Goal: Transaction & Acquisition: Download file/media

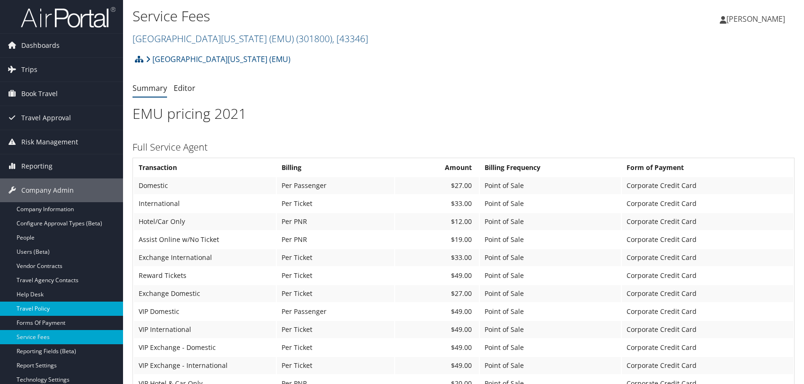
scroll to position [53, 0]
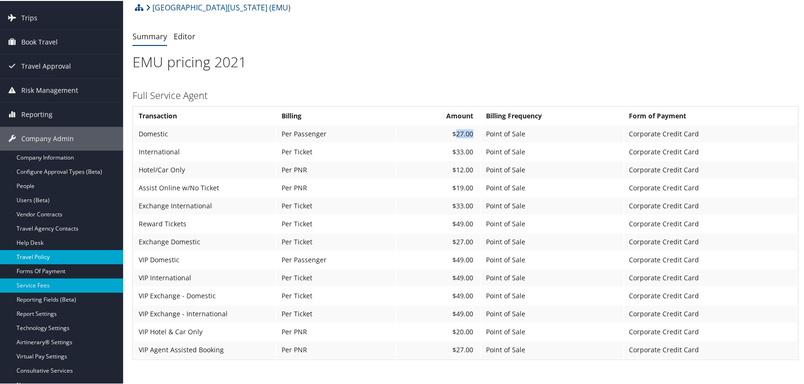
click at [48, 254] on link "Travel Policy" at bounding box center [61, 256] width 123 height 14
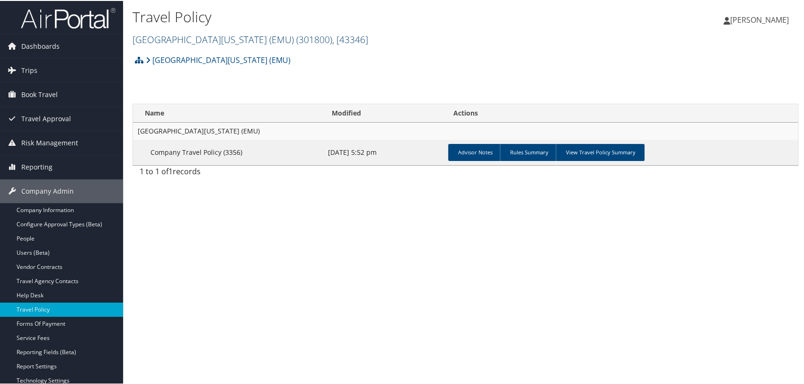
click at [179, 40] on link "Eastern Michigan University (EMU) ( 301800 ) , [ 43346 ]" at bounding box center [250, 38] width 236 height 13
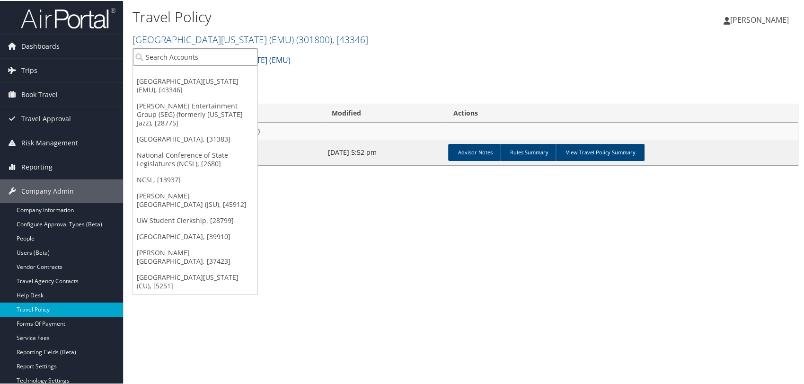
click at [177, 56] on input "search" at bounding box center [195, 56] width 124 height 18
type input "smith ent"
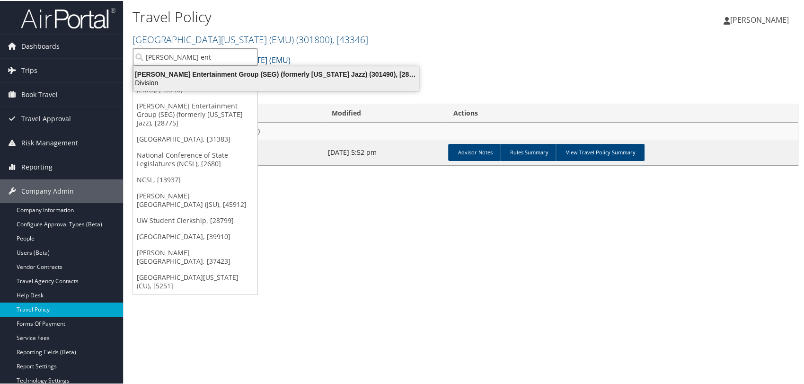
click at [201, 78] on div "Division" at bounding box center [276, 82] width 297 height 9
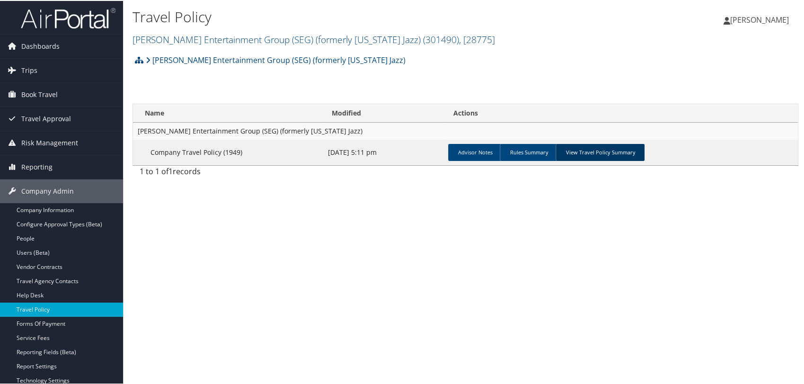
click at [598, 151] on link "View Travel Policy Summary" at bounding box center [599, 151] width 89 height 17
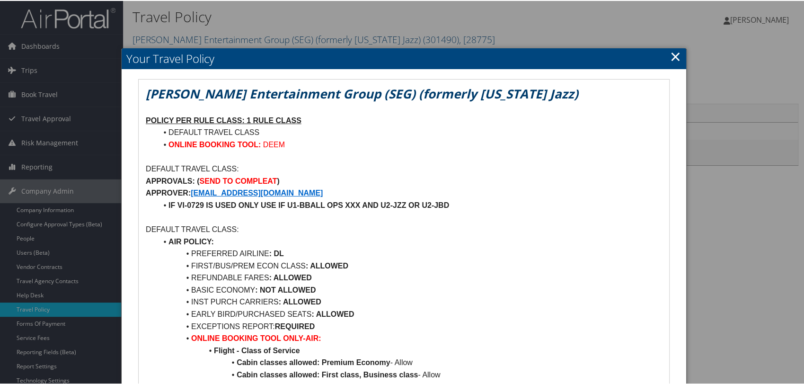
click at [670, 54] on link "×" at bounding box center [675, 55] width 11 height 19
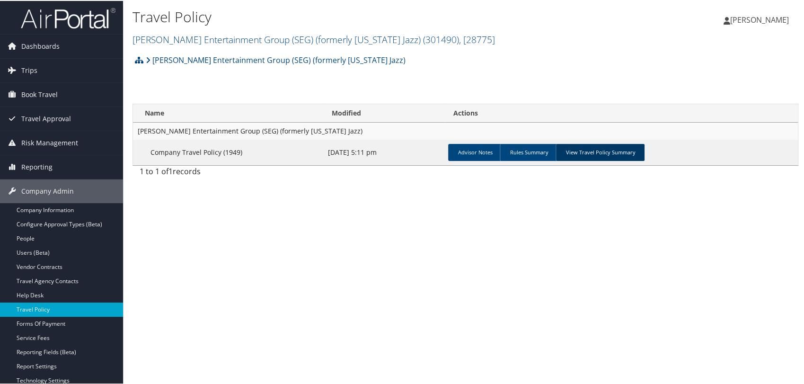
click at [589, 152] on link "View Travel Policy Summary" at bounding box center [599, 151] width 89 height 17
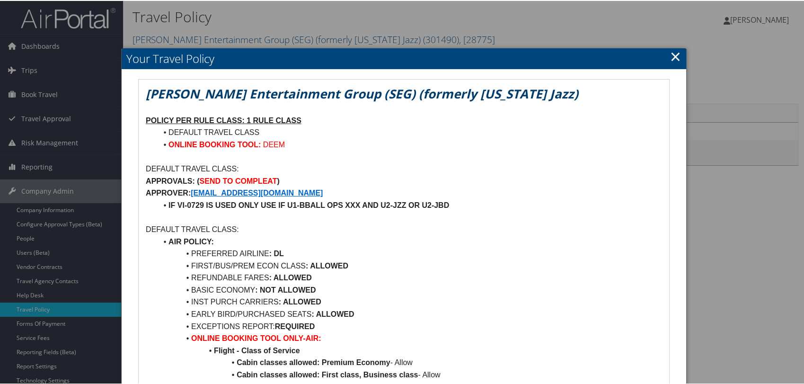
click at [670, 55] on link "×" at bounding box center [675, 55] width 11 height 19
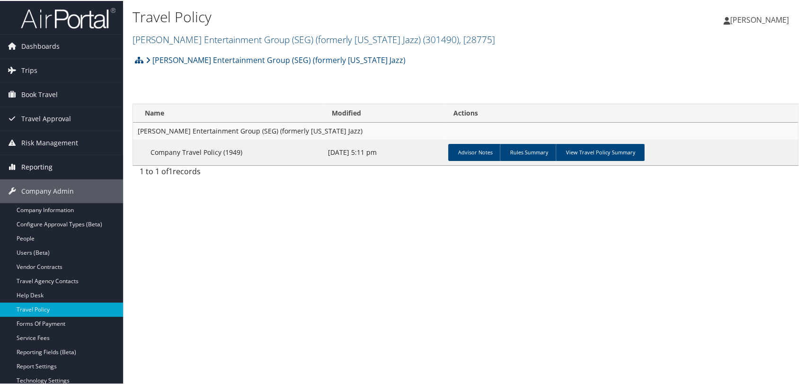
click at [50, 171] on span "Reporting" at bounding box center [36, 166] width 31 height 24
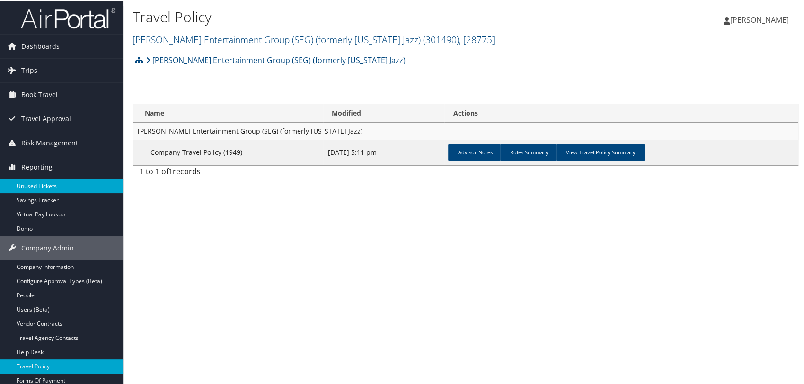
click at [41, 178] on link "Unused Tickets" at bounding box center [61, 185] width 123 height 14
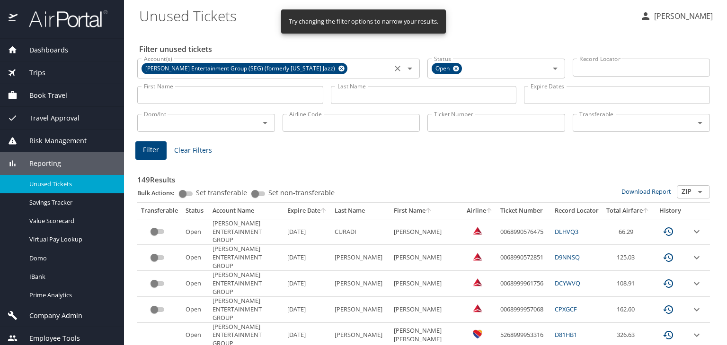
click at [338, 70] on icon at bounding box center [341, 69] width 6 height 6
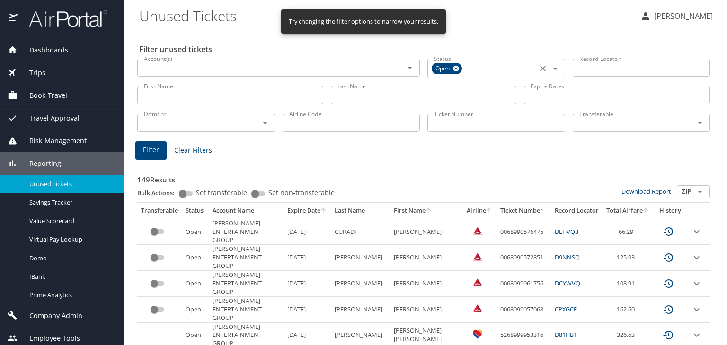
click at [455, 70] on icon at bounding box center [456, 69] width 6 height 6
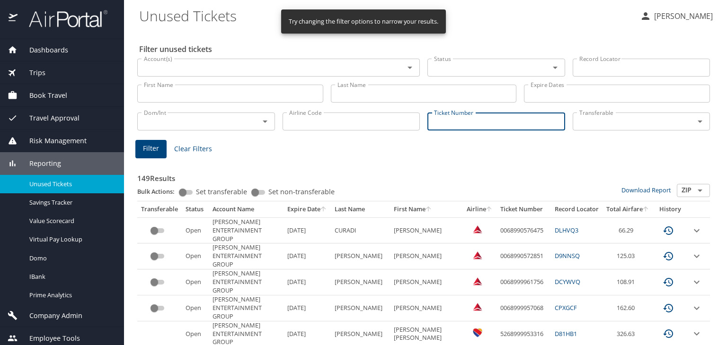
click at [444, 120] on input "Ticket Number" at bounding box center [496, 122] width 138 height 18
paste input "0068998509526"
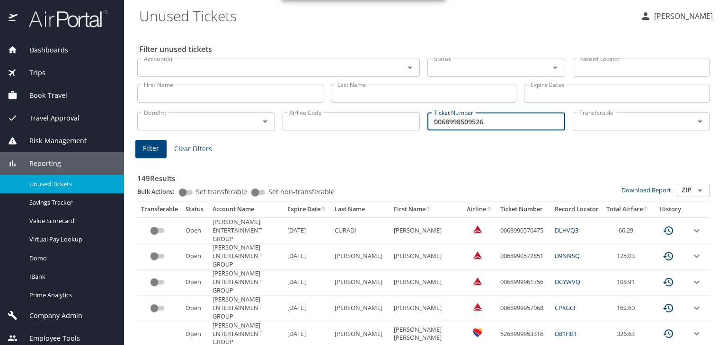
type input "0068998509526"
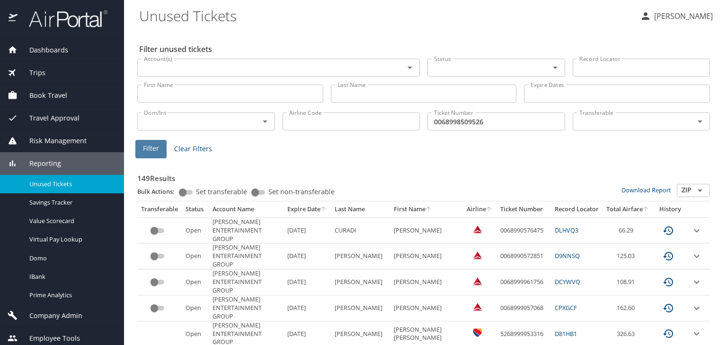
click at [162, 154] on button "Filter" at bounding box center [150, 149] width 31 height 18
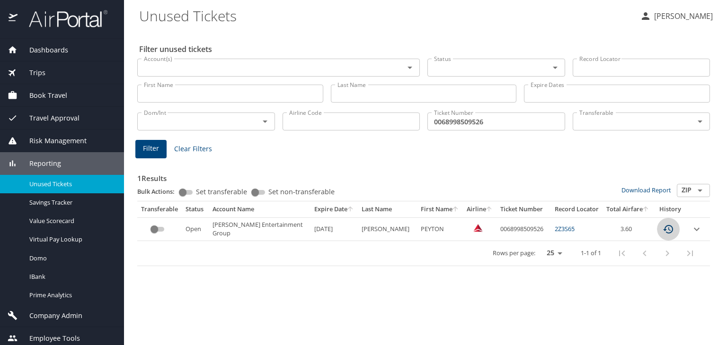
click at [668, 232] on icon "custom pagination table" at bounding box center [668, 229] width 10 height 9
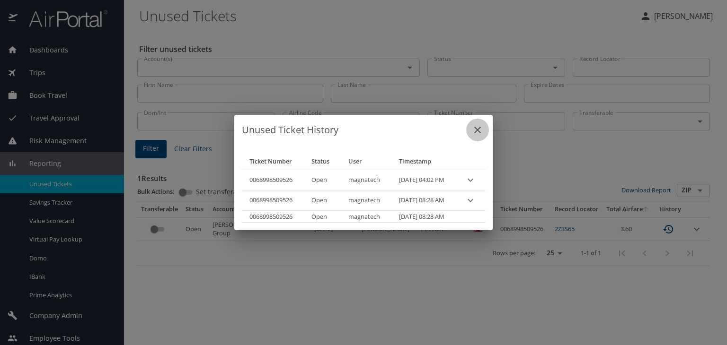
click at [482, 130] on icon "close" at bounding box center [477, 129] width 11 height 11
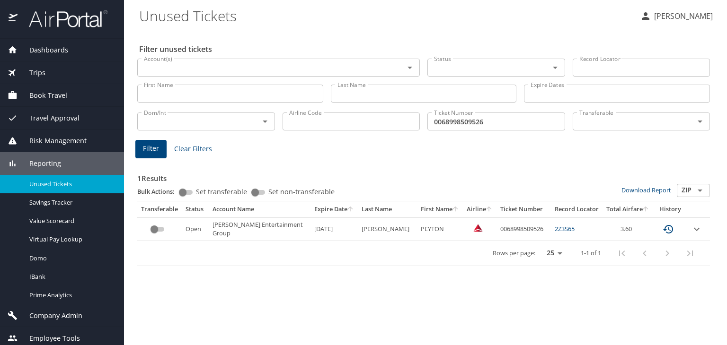
click at [66, 24] on img at bounding box center [62, 18] width 89 height 18
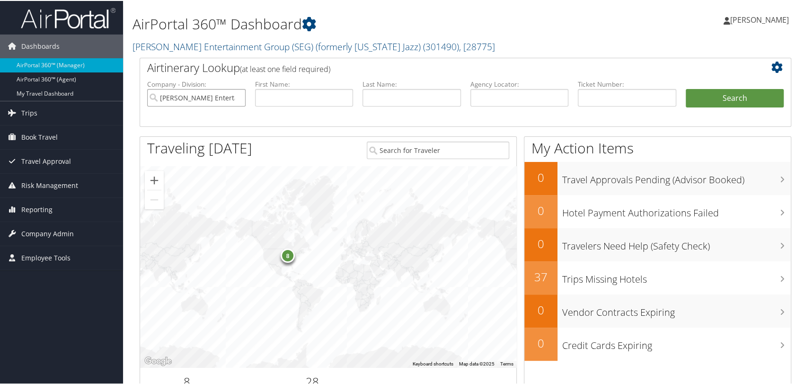
drag, startPoint x: 236, startPoint y: 98, endPoint x: 273, endPoint y: 109, distance: 38.5
click at [237, 96] on input "[PERSON_NAME] Entertainment Group (SEG) (formerly [US_STATE] Jazz)" at bounding box center [196, 97] width 98 height 18
click at [509, 96] on input "text" at bounding box center [519, 97] width 98 height 18
paste input "DNRW3Z"
type input "DNRW3Z"
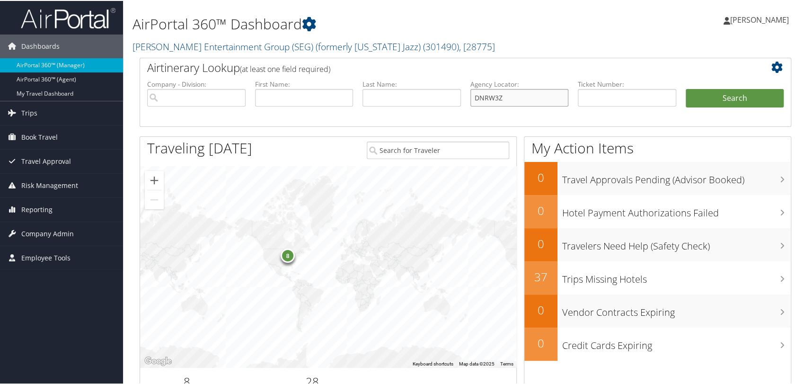
click at [685, 88] on button "Search" at bounding box center [734, 97] width 98 height 19
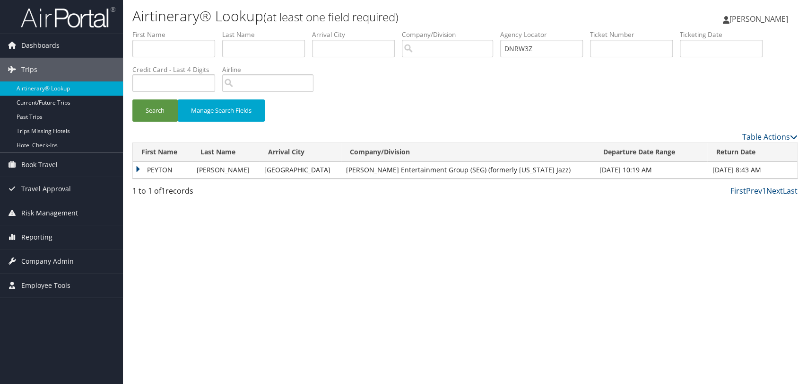
click at [137, 166] on td "PEYTON" at bounding box center [162, 169] width 59 height 17
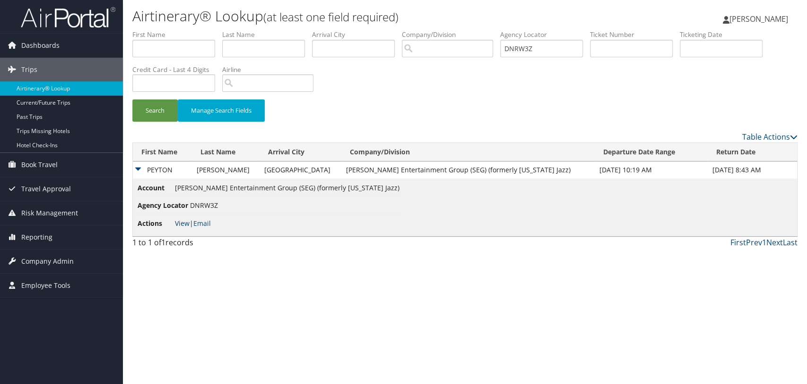
click at [181, 222] on link "View" at bounding box center [182, 223] width 15 height 9
click at [542, 42] on input "DNRW3Z" at bounding box center [541, 49] width 83 height 18
paste input "Y50"
click at [132, 99] on button "Search" at bounding box center [154, 110] width 45 height 22
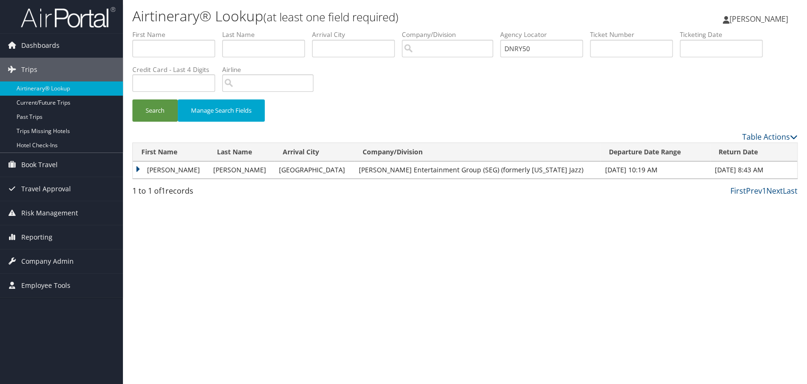
click at [139, 166] on td "GABRIEL MICHAEL" at bounding box center [171, 169] width 76 height 17
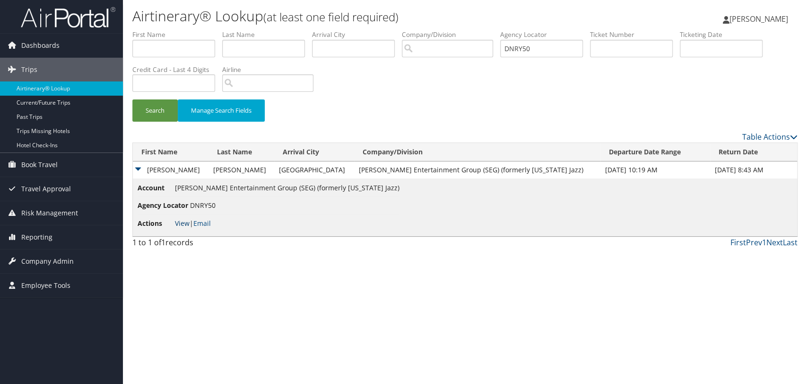
click at [185, 222] on link "View" at bounding box center [182, 223] width 15 height 9
click at [535, 47] on input "DNRY50" at bounding box center [541, 49] width 83 height 18
paste input "V3C1"
click at [132, 99] on button "Search" at bounding box center [154, 110] width 45 height 22
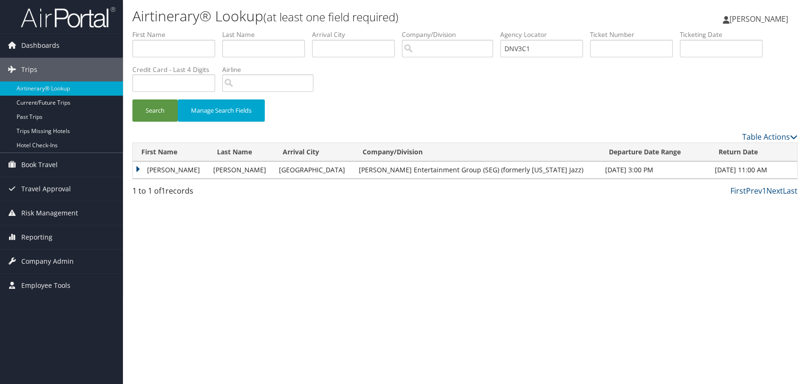
click at [139, 169] on td "MELTON" at bounding box center [171, 169] width 76 height 17
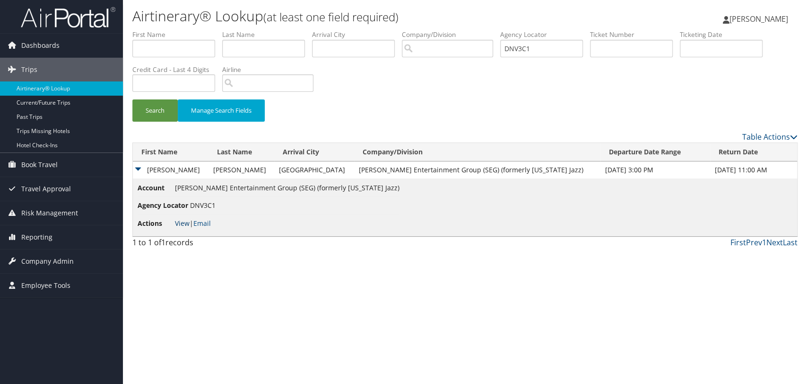
click at [181, 222] on link "View" at bounding box center [182, 223] width 15 height 9
click at [552, 47] on input "DNV3C1" at bounding box center [541, 49] width 83 height 18
paste input "4BB"
type input "DNV4BB"
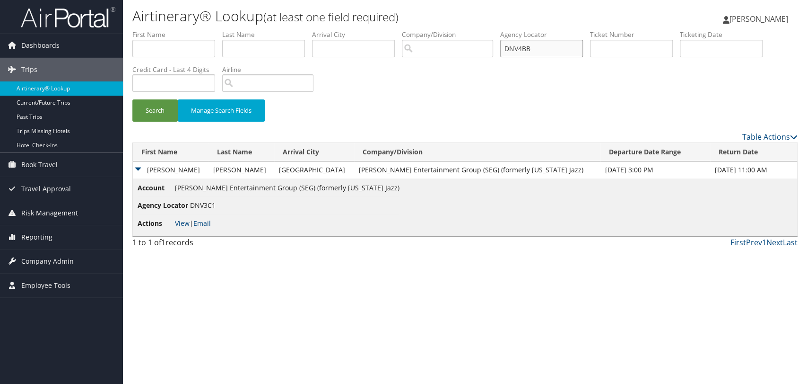
click at [132, 99] on button "Search" at bounding box center [154, 110] width 45 height 22
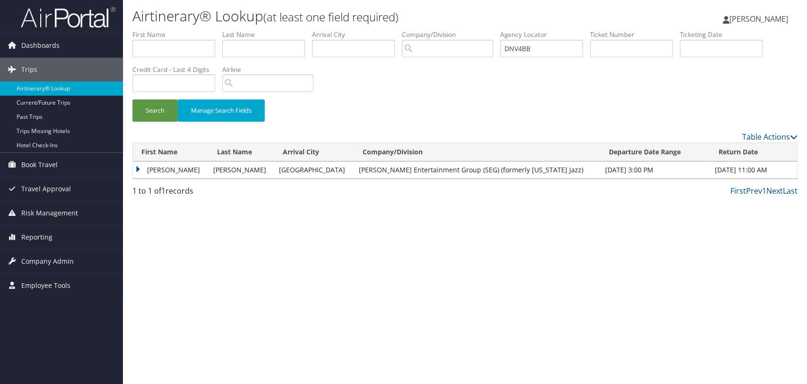
click at [138, 169] on td "JOHN" at bounding box center [171, 169] width 76 height 17
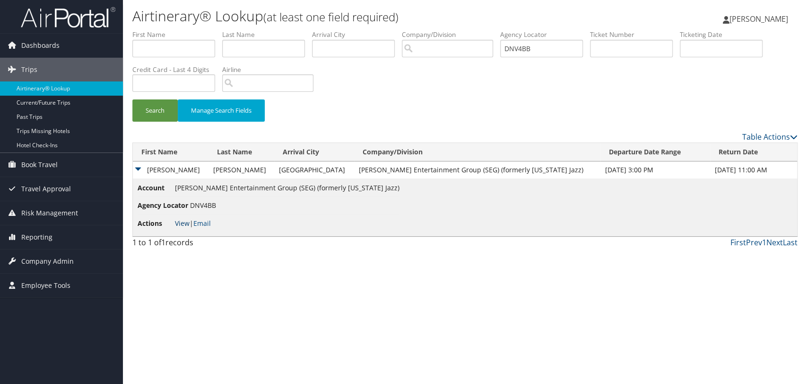
click at [180, 224] on link "View" at bounding box center [182, 223] width 15 height 9
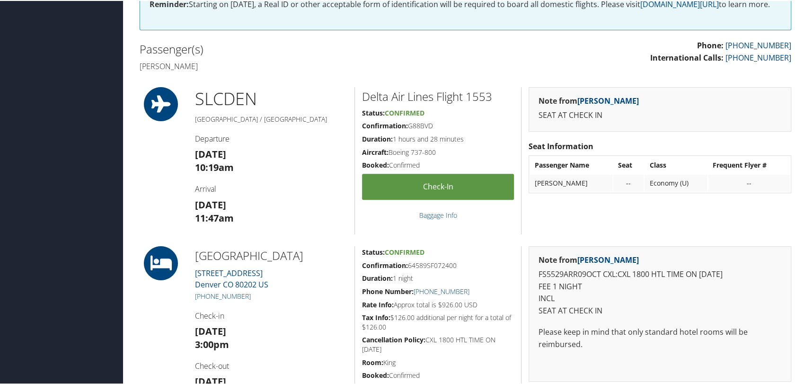
scroll to position [263, 0]
drag, startPoint x: 201, startPoint y: 74, endPoint x: 139, endPoint y: 76, distance: 61.5
click at [140, 70] on h4 "[PERSON_NAME]" at bounding box center [299, 65] width 319 height 10
copy h4 "[PERSON_NAME]"
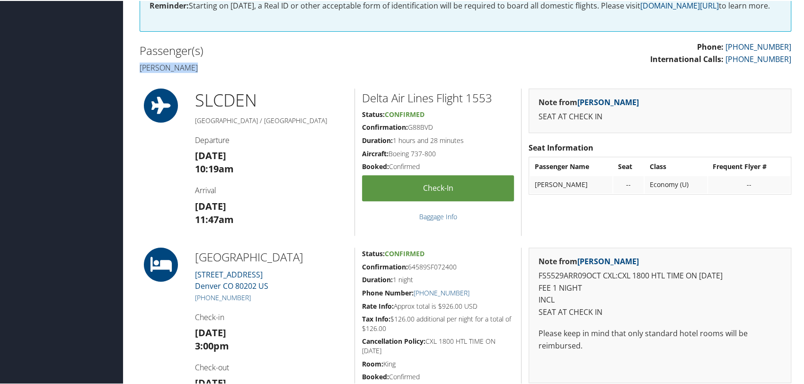
scroll to position [0, 0]
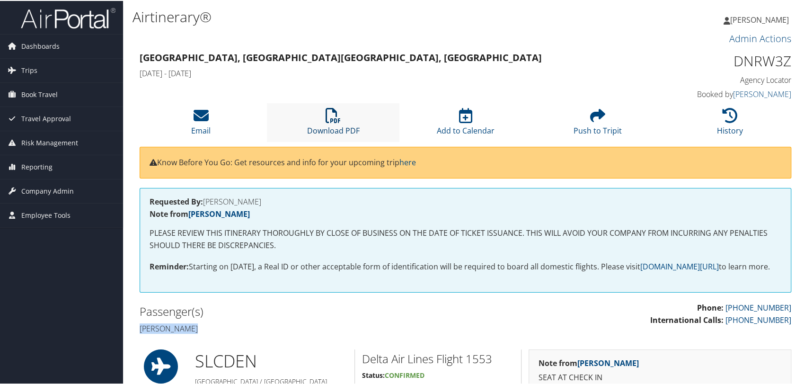
drag, startPoint x: 351, startPoint y: 127, endPoint x: 347, endPoint y: 136, distance: 10.4
click at [351, 127] on link "Download PDF" at bounding box center [333, 123] width 53 height 23
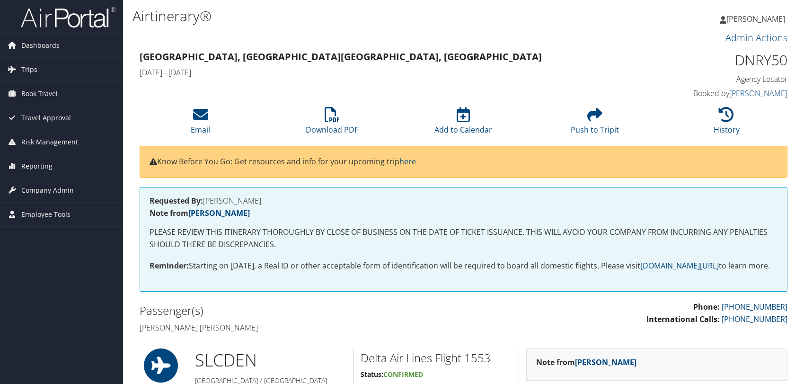
scroll to position [105, 0]
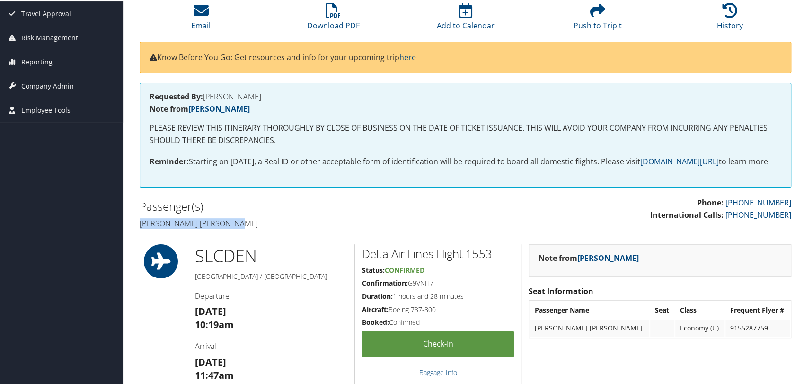
drag, startPoint x: 244, startPoint y: 234, endPoint x: 140, endPoint y: 237, distance: 104.1
click at [140, 228] on h4 "[PERSON_NAME] [PERSON_NAME]" at bounding box center [299, 222] width 319 height 10
copy h4 "[PERSON_NAME] [PERSON_NAME]"
click at [322, 13] on li "Download PDF" at bounding box center [333, 16] width 132 height 38
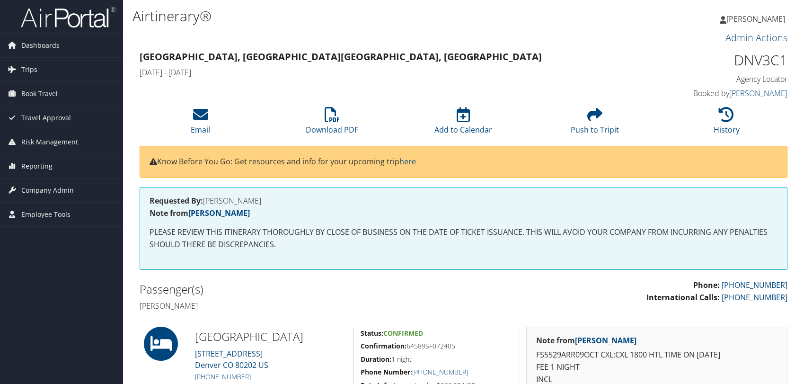
scroll to position [158, 0]
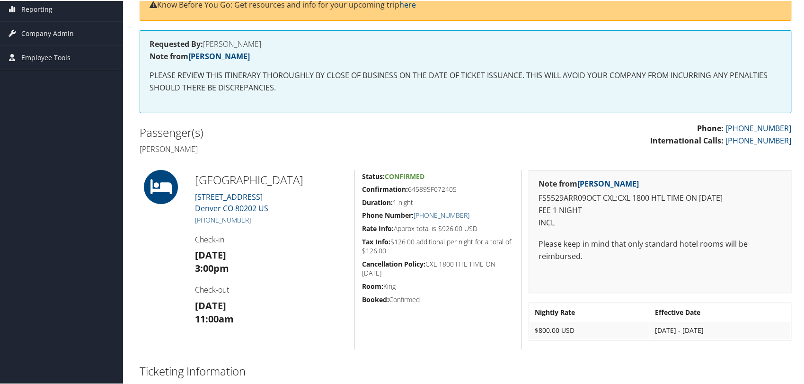
drag, startPoint x: 214, startPoint y: 148, endPoint x: 137, endPoint y: 148, distance: 77.1
click at [137, 148] on div "Passenger(s) Melton Littlepage" at bounding box center [298, 139] width 333 height 35
copy h4 "Melton Littlepage"
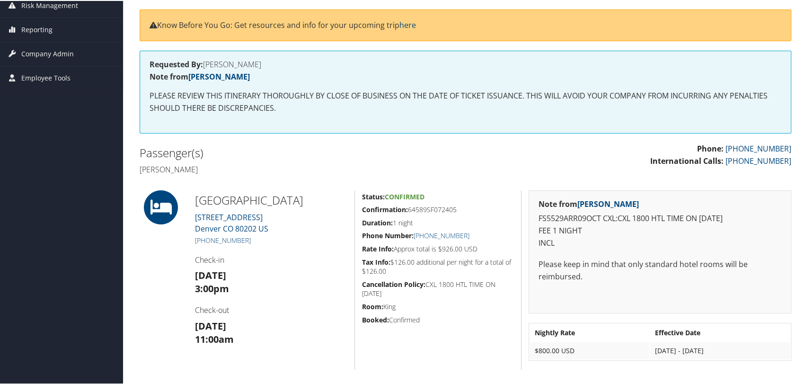
scroll to position [0, 0]
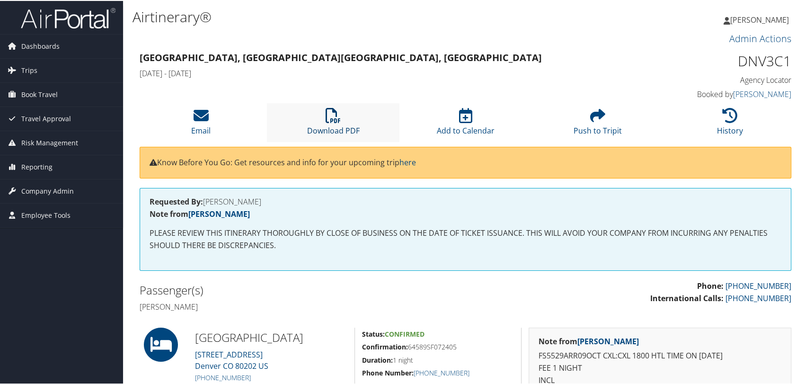
click at [333, 119] on icon at bounding box center [332, 114] width 15 height 15
click at [96, 310] on div "Dashboards AirPortal 360™ (Manager) AirPortal 360™ (Agent) My Travel Dashboard …" at bounding box center [403, 312] width 807 height 624
click at [326, 119] on icon at bounding box center [332, 114] width 15 height 15
